Goal: Information Seeking & Learning: Learn about a topic

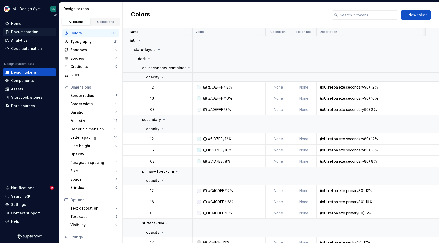
click at [37, 32] on div "Documentation" at bounding box center [24, 31] width 27 height 5
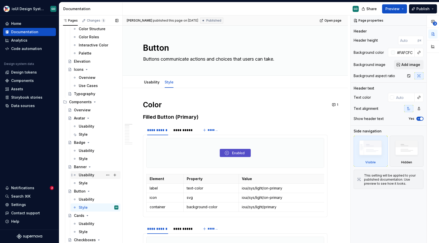
scroll to position [256, 0]
click at [88, 199] on div "Usability" at bounding box center [86, 199] width 15 height 5
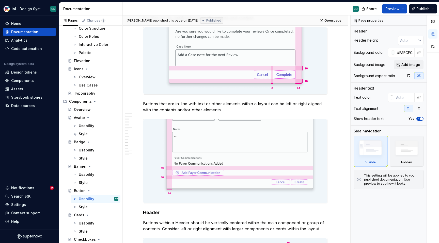
scroll to position [1712, 0]
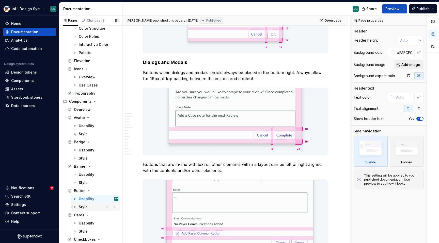
click at [93, 206] on div "Style" at bounding box center [99, 207] width 40 height 7
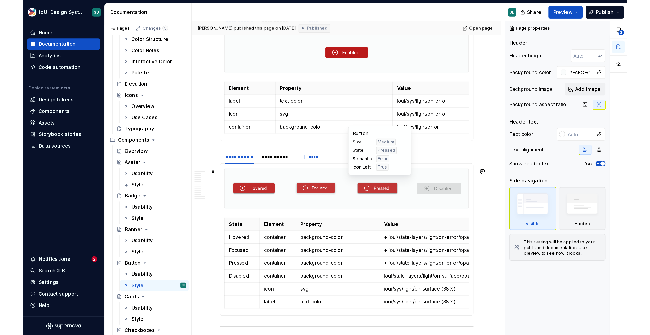
scroll to position [379, 0]
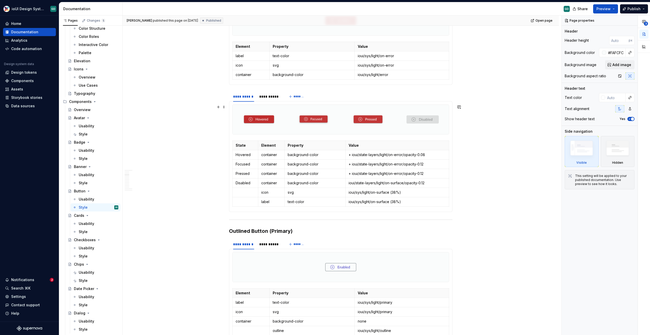
click at [126, 128] on div "**********" at bounding box center [342, 175] width 439 height 320
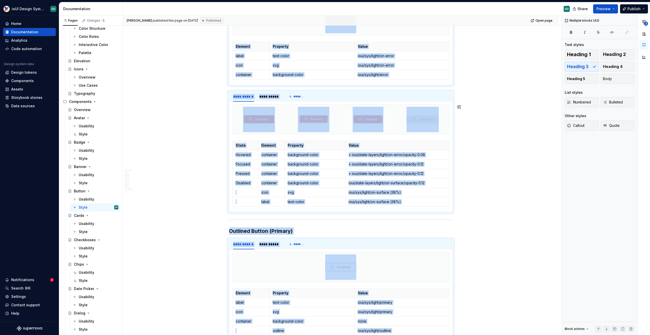
scroll to position [2567, 0]
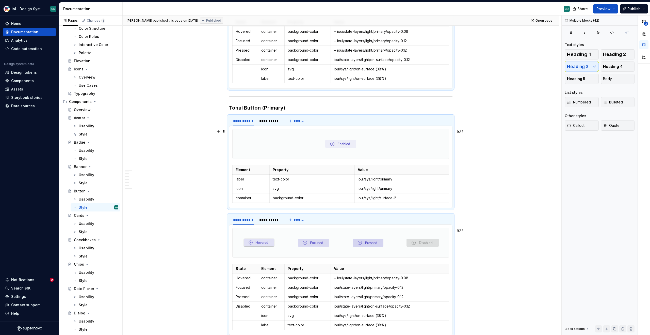
type textarea "*"
